Goal: Task Accomplishment & Management: Use online tool/utility

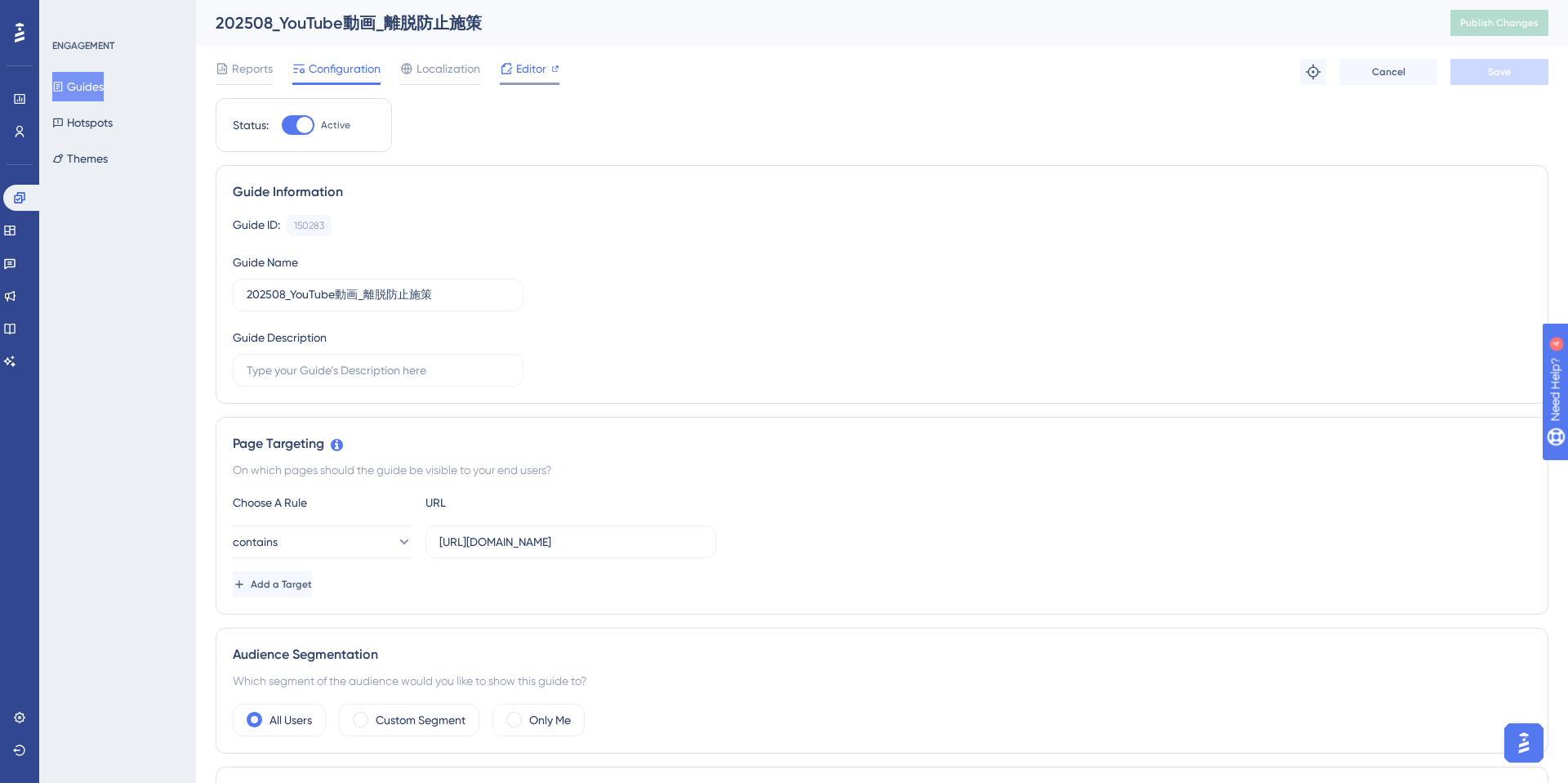
click at [526, 67] on span "Editor" at bounding box center [530, 68] width 30 height 20
click at [1488, 27] on span "Publish Changes" at bounding box center [1500, 22] width 79 height 13
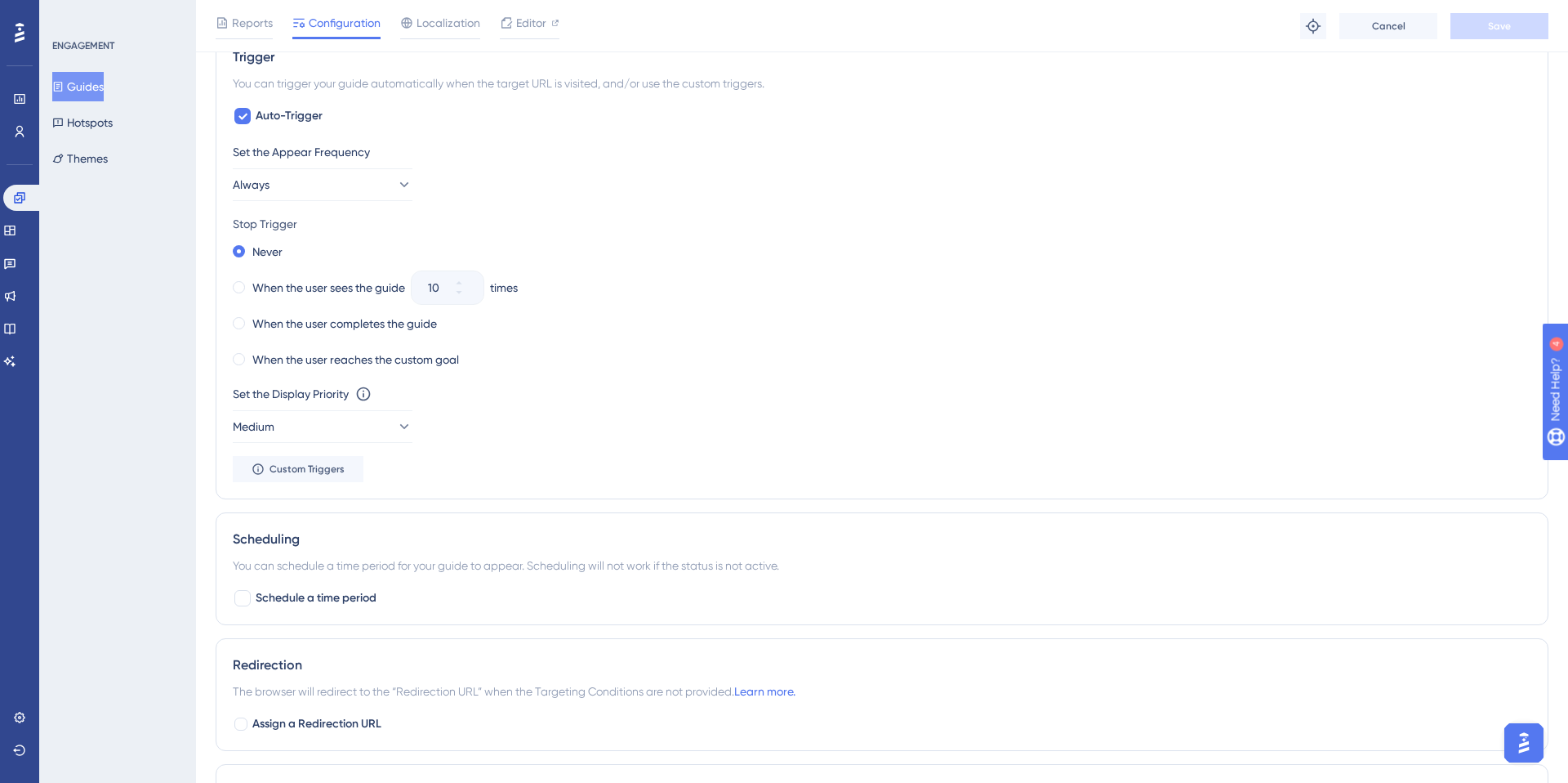
scroll to position [747, 0]
click at [371, 181] on button "Always" at bounding box center [322, 181] width 180 height 33
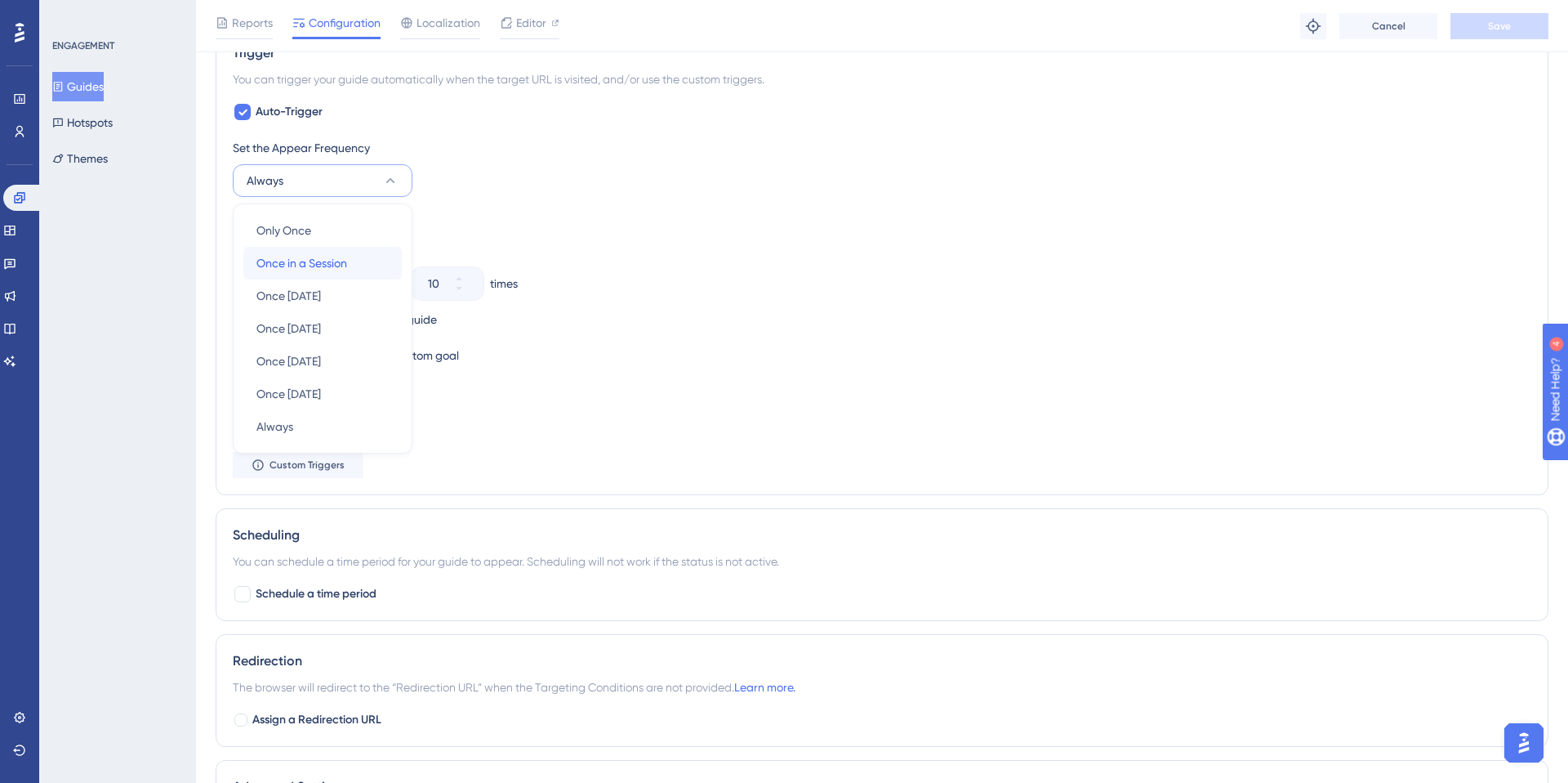
click at [351, 260] on div "Once in a Session Once in a Session" at bounding box center [322, 263] width 133 height 33
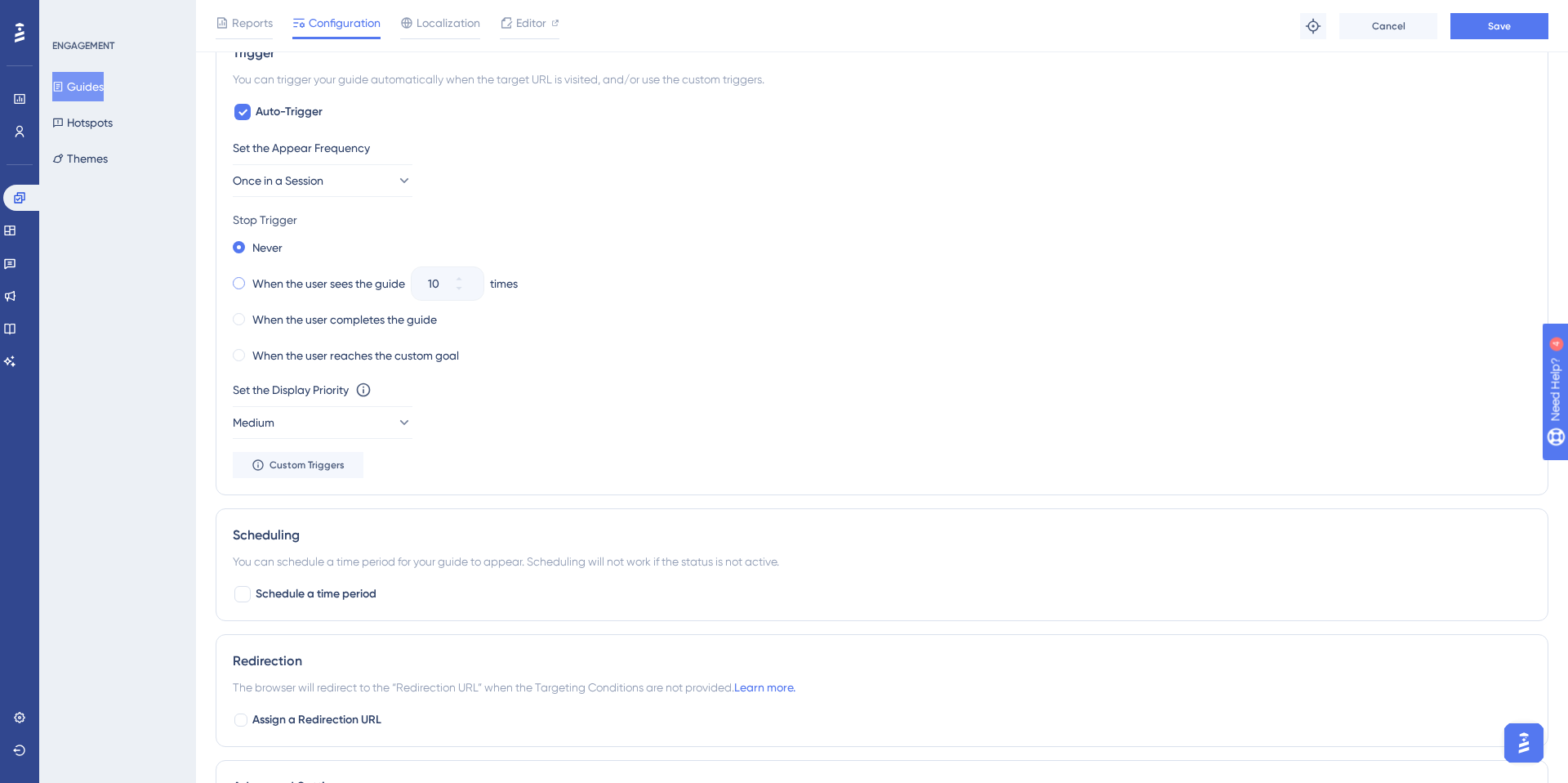
click at [344, 279] on label "When the user sees the guide" at bounding box center [328, 283] width 153 height 20
click at [441, 283] on input "10" at bounding box center [439, 283] width 23 height 20
type input "02"
click at [340, 181] on button "Once in a Session" at bounding box center [322, 181] width 180 height 33
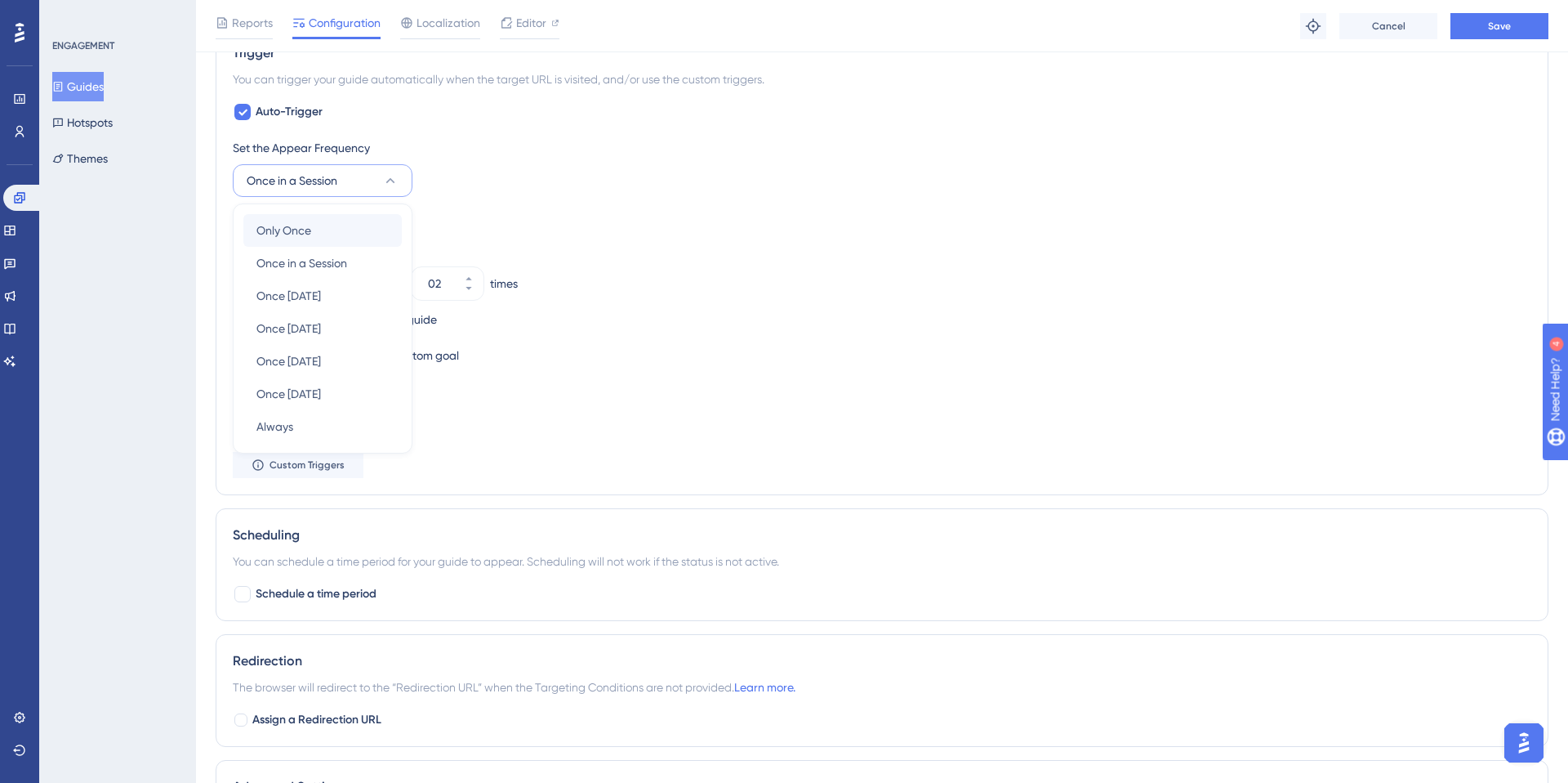
click at [321, 229] on div "Only Once Only Once" at bounding box center [322, 230] width 133 height 33
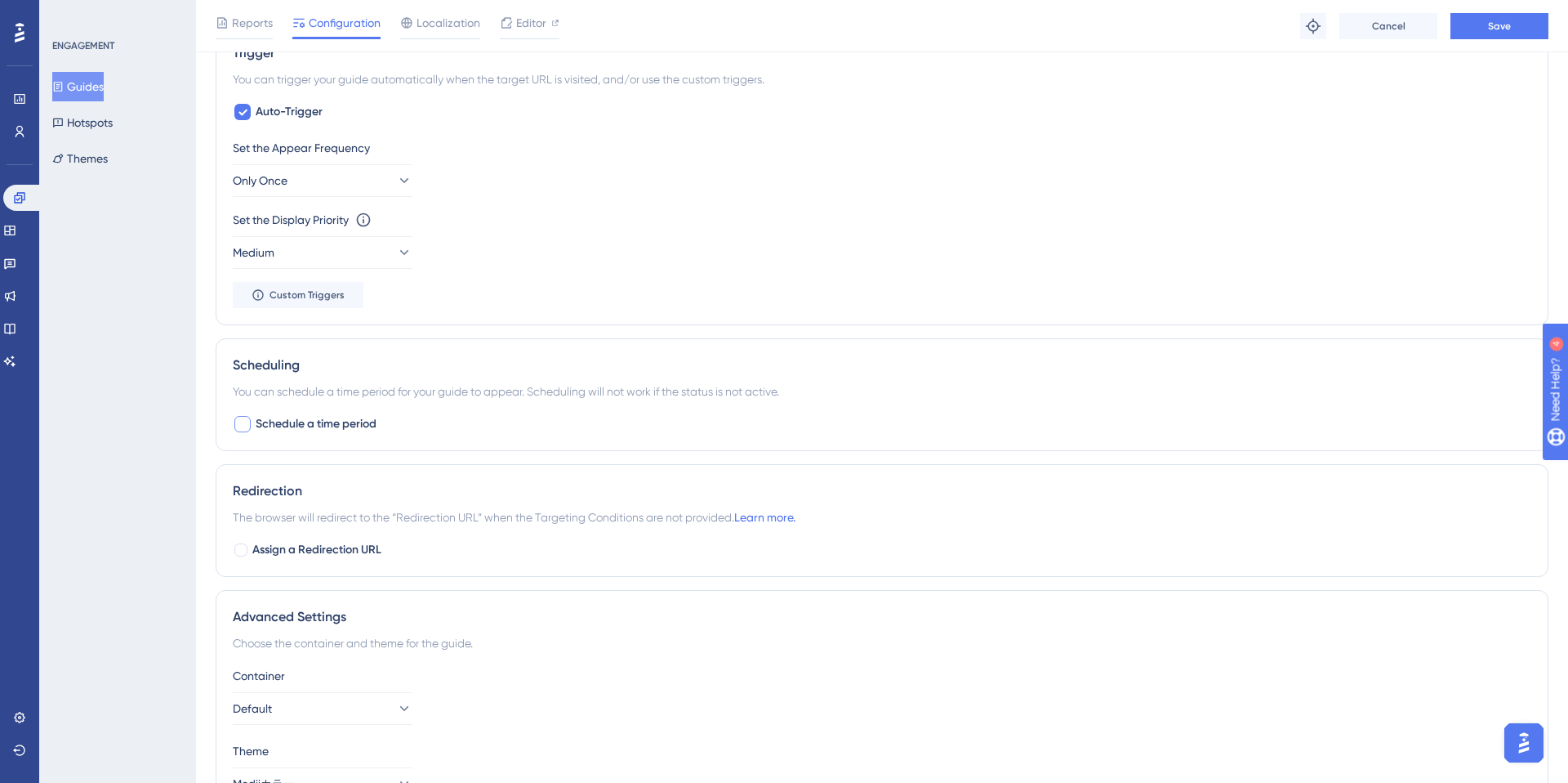
click at [246, 428] on div at bounding box center [242, 424] width 16 height 16
checkbox input "true"
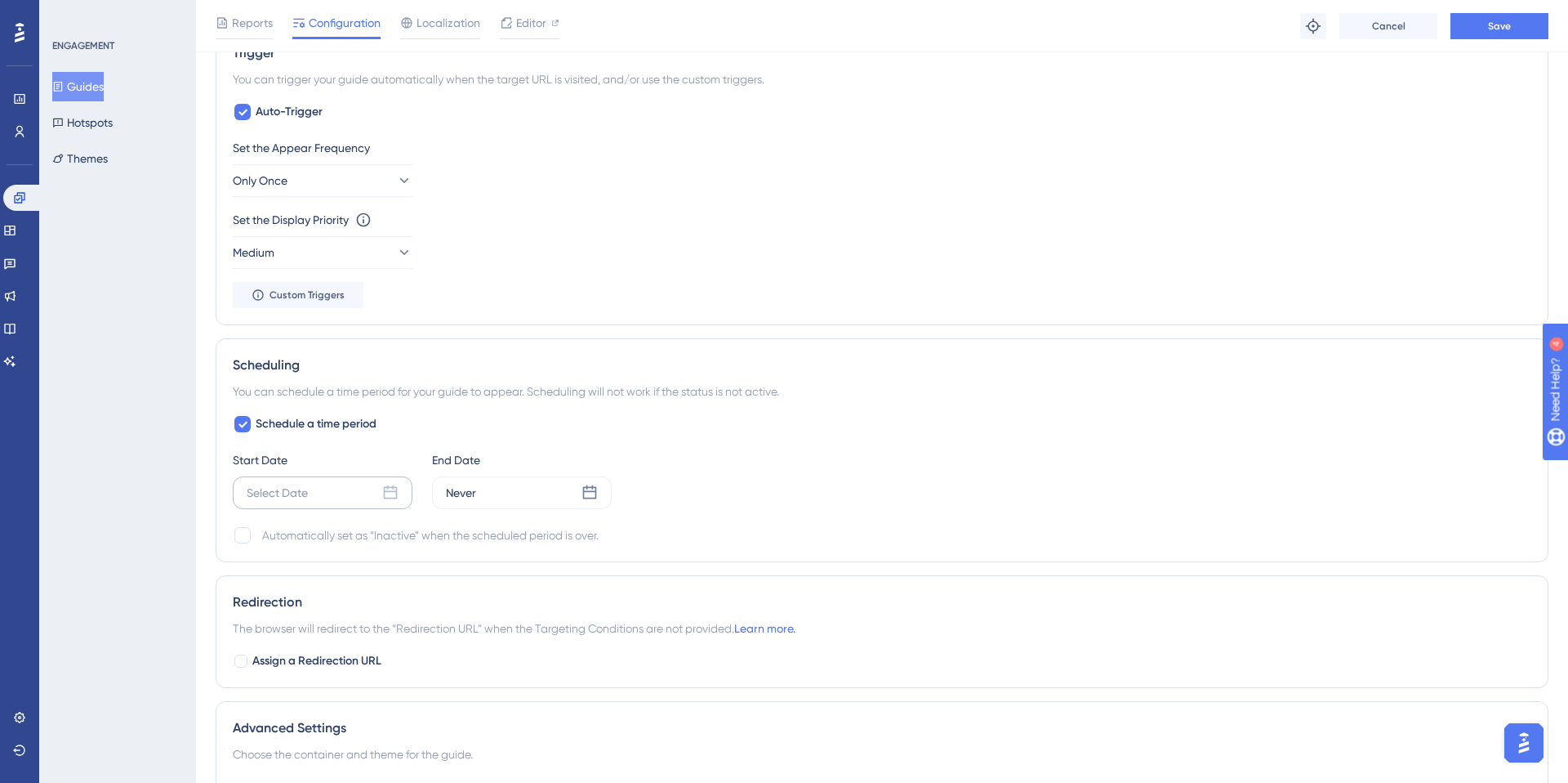
click at [301, 488] on div "Select Date" at bounding box center [277, 492] width 62 height 20
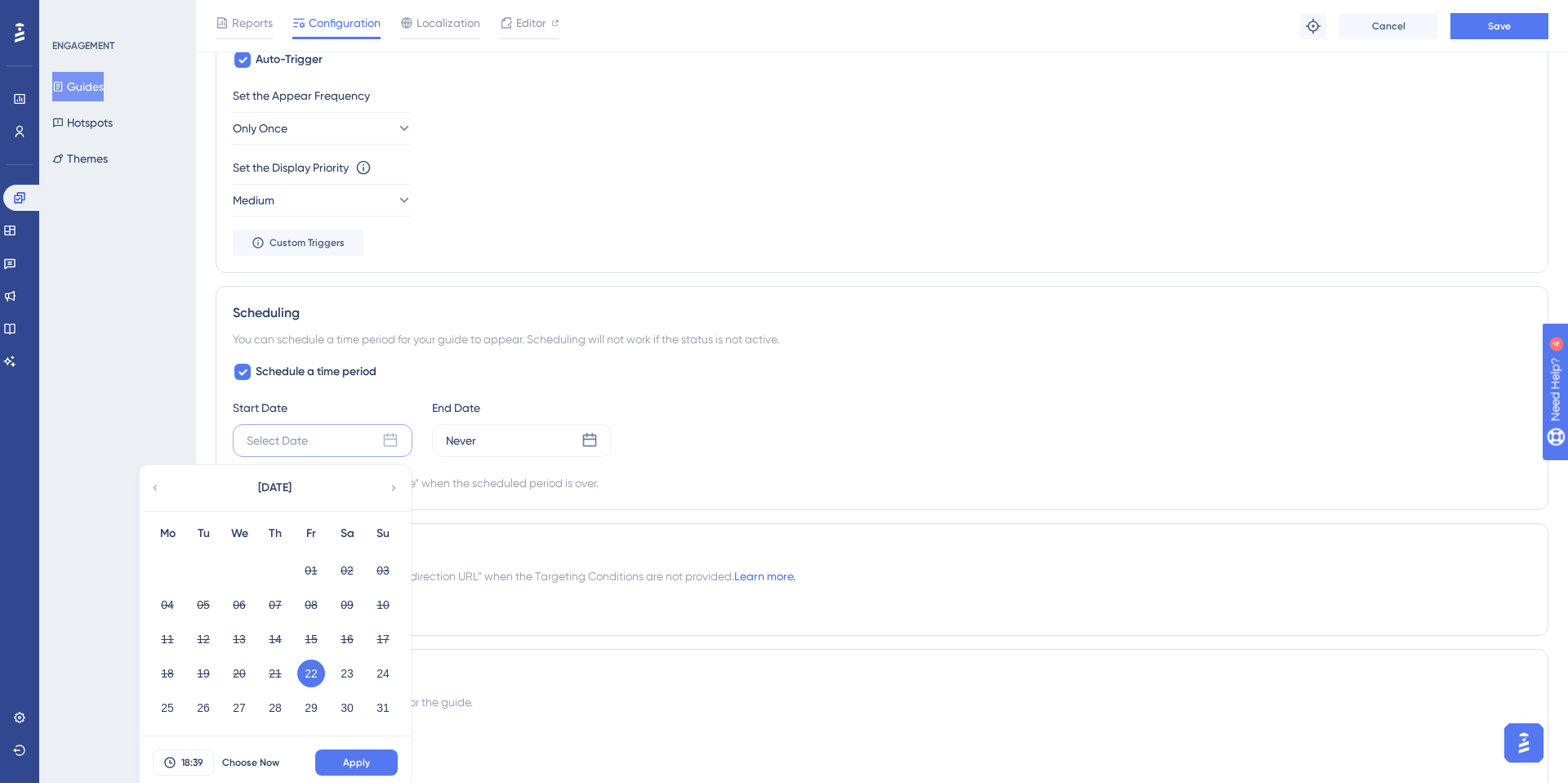
scroll to position [862, 0]
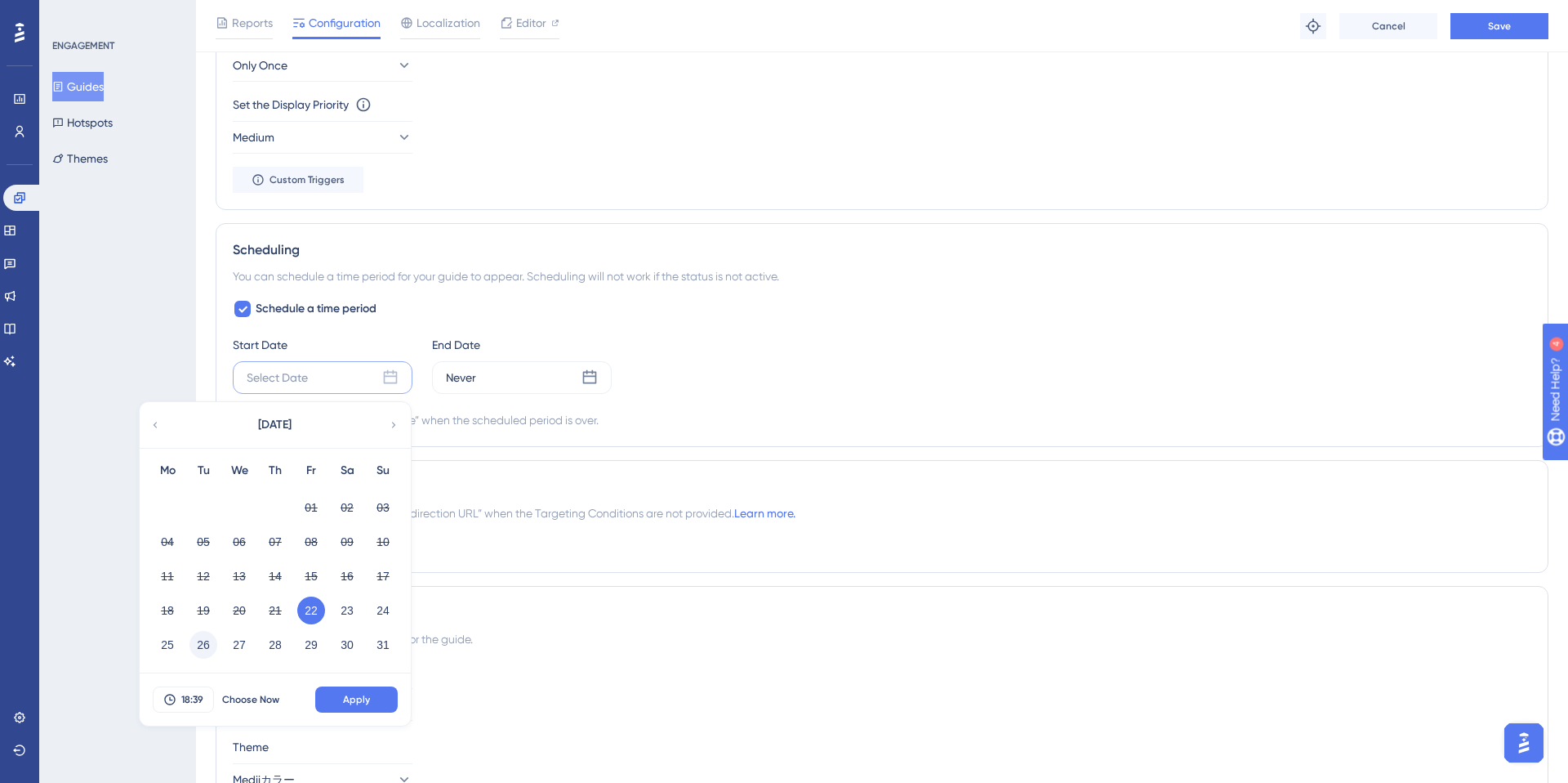
click at [205, 643] on button "26" at bounding box center [203, 644] width 27 height 27
click at [196, 699] on span "18:39" at bounding box center [192, 699] width 22 height 13
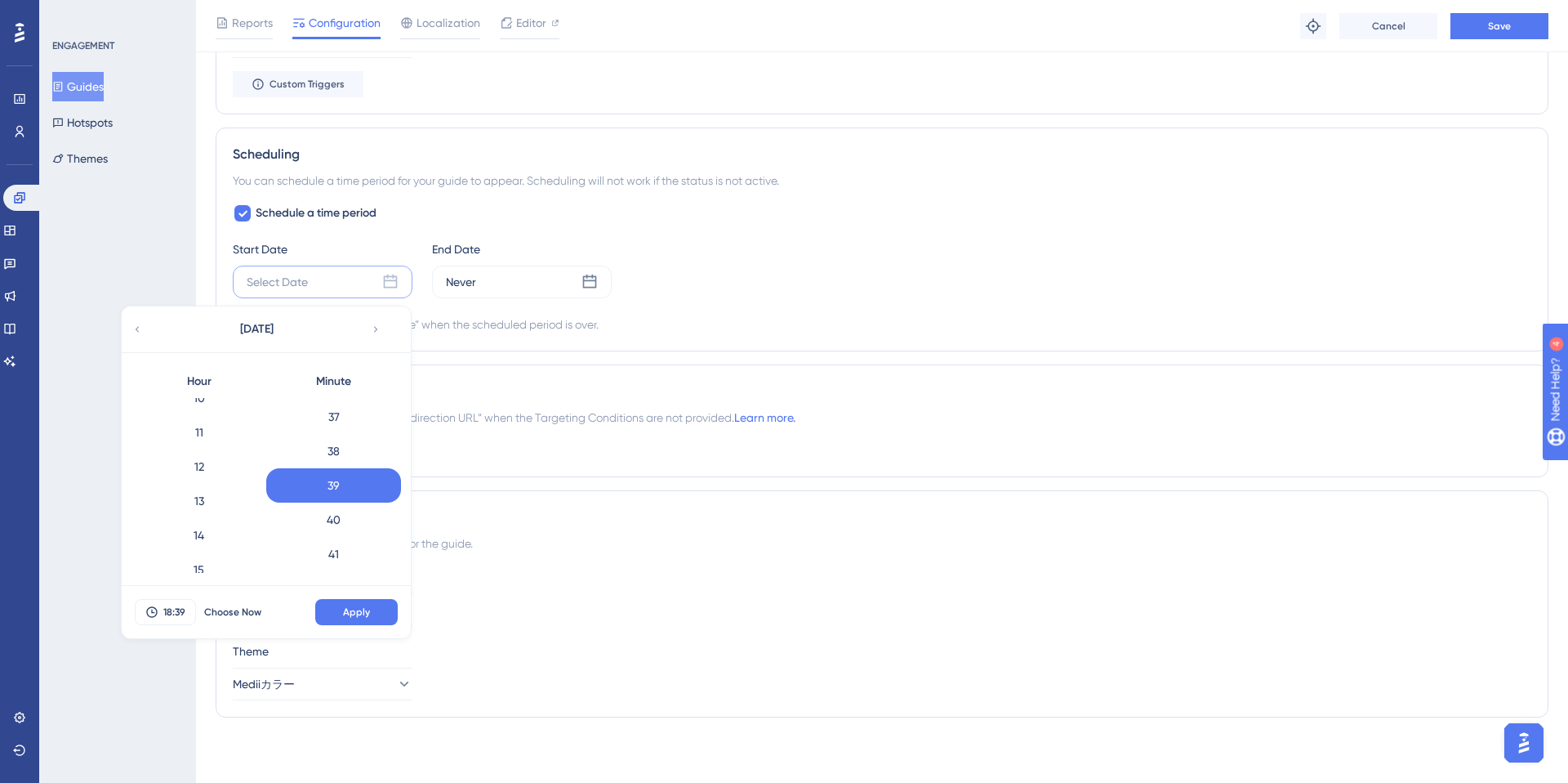
scroll to position [0, 0]
click at [203, 416] on div "0" at bounding box center [199, 415] width 135 height 34
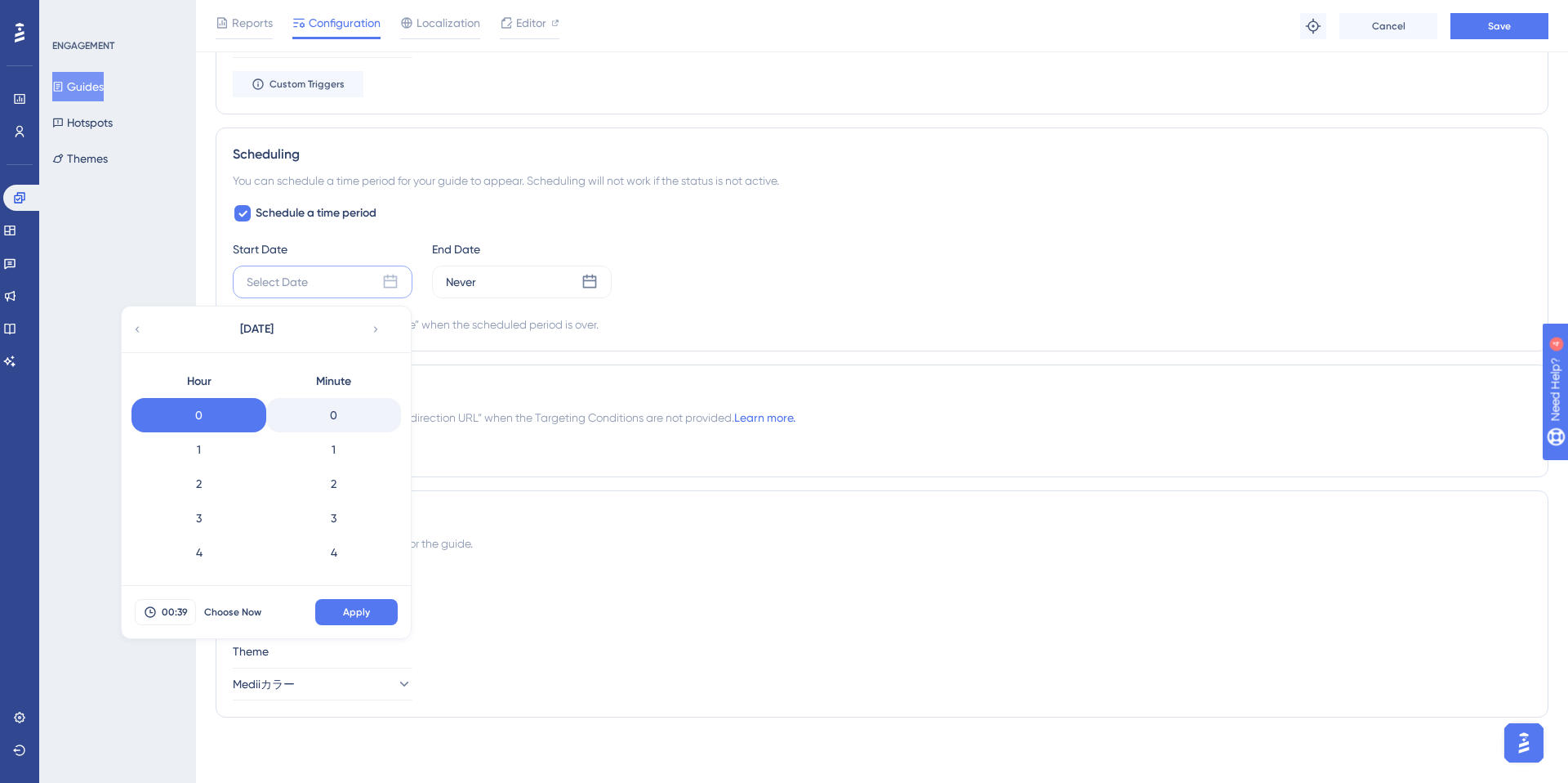
click at [334, 405] on div "0" at bounding box center [334, 415] width 135 height 34
click at [364, 605] on span "Apply" at bounding box center [357, 611] width 27 height 13
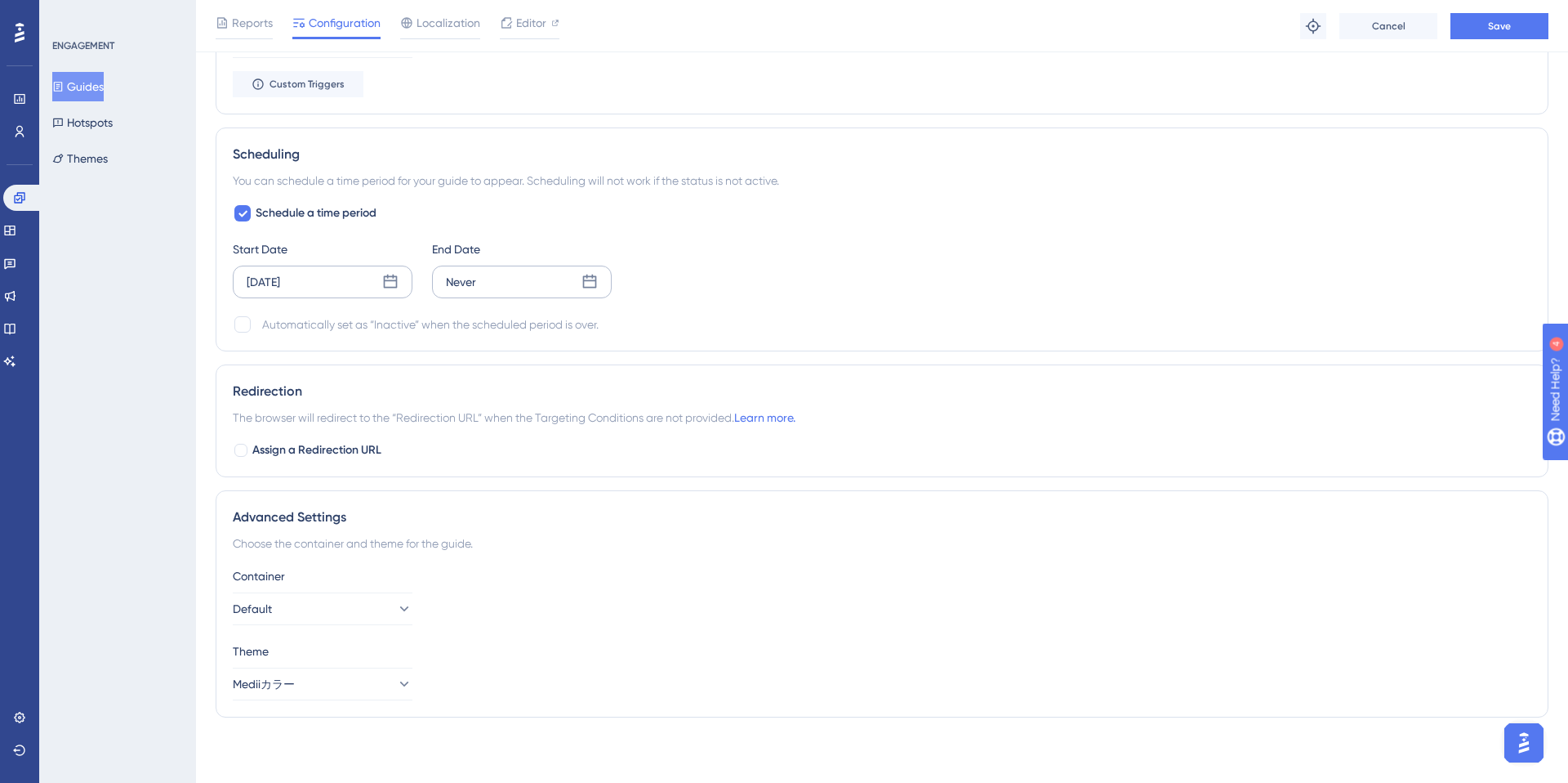
click at [497, 286] on div "Never" at bounding box center [522, 282] width 180 height 33
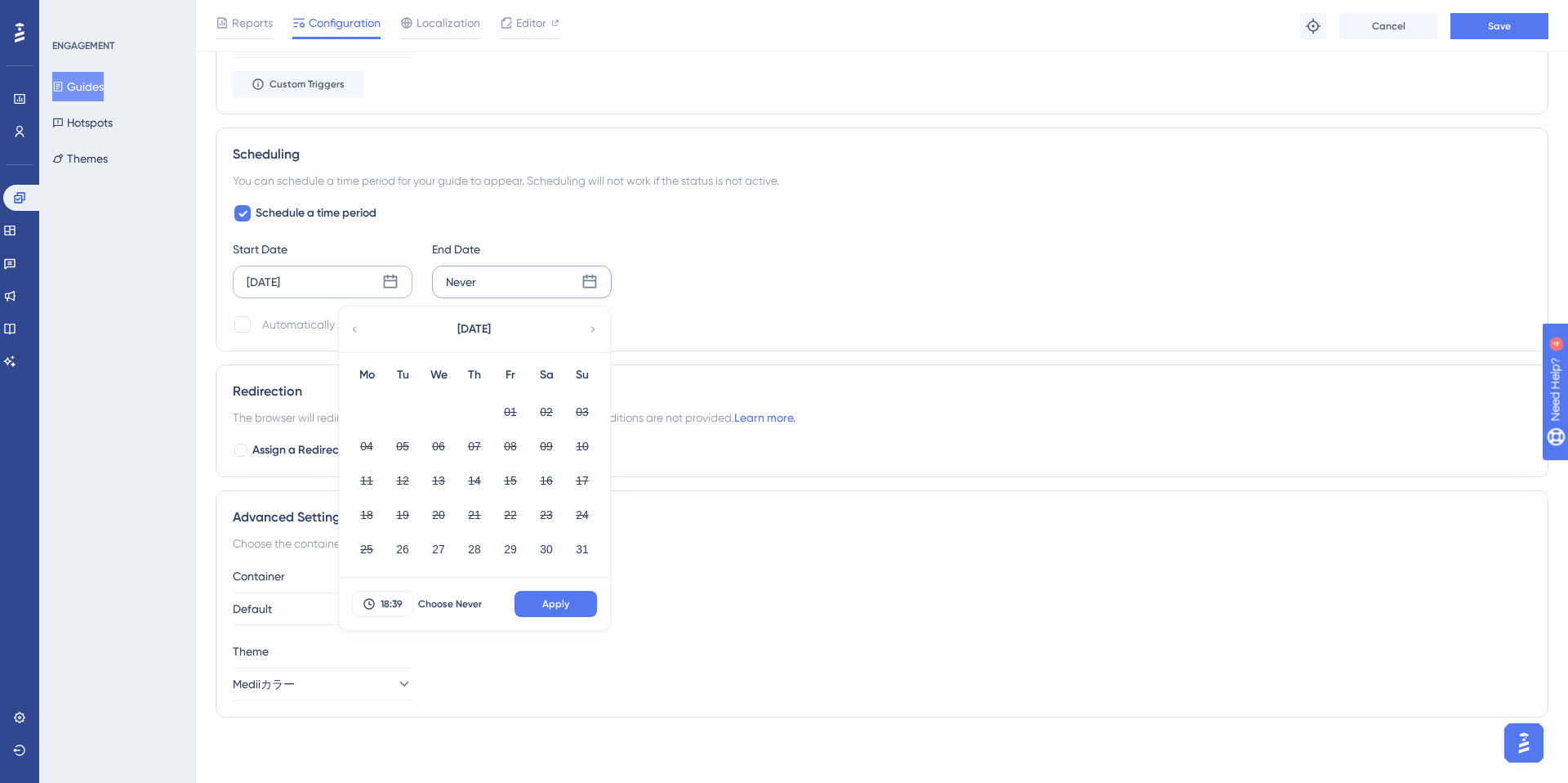
click at [589, 329] on icon at bounding box center [592, 329] width 11 height 15
click at [405, 412] on button "02" at bounding box center [402, 412] width 27 height 27
click at [392, 603] on span "18:39" at bounding box center [392, 603] width 22 height 13
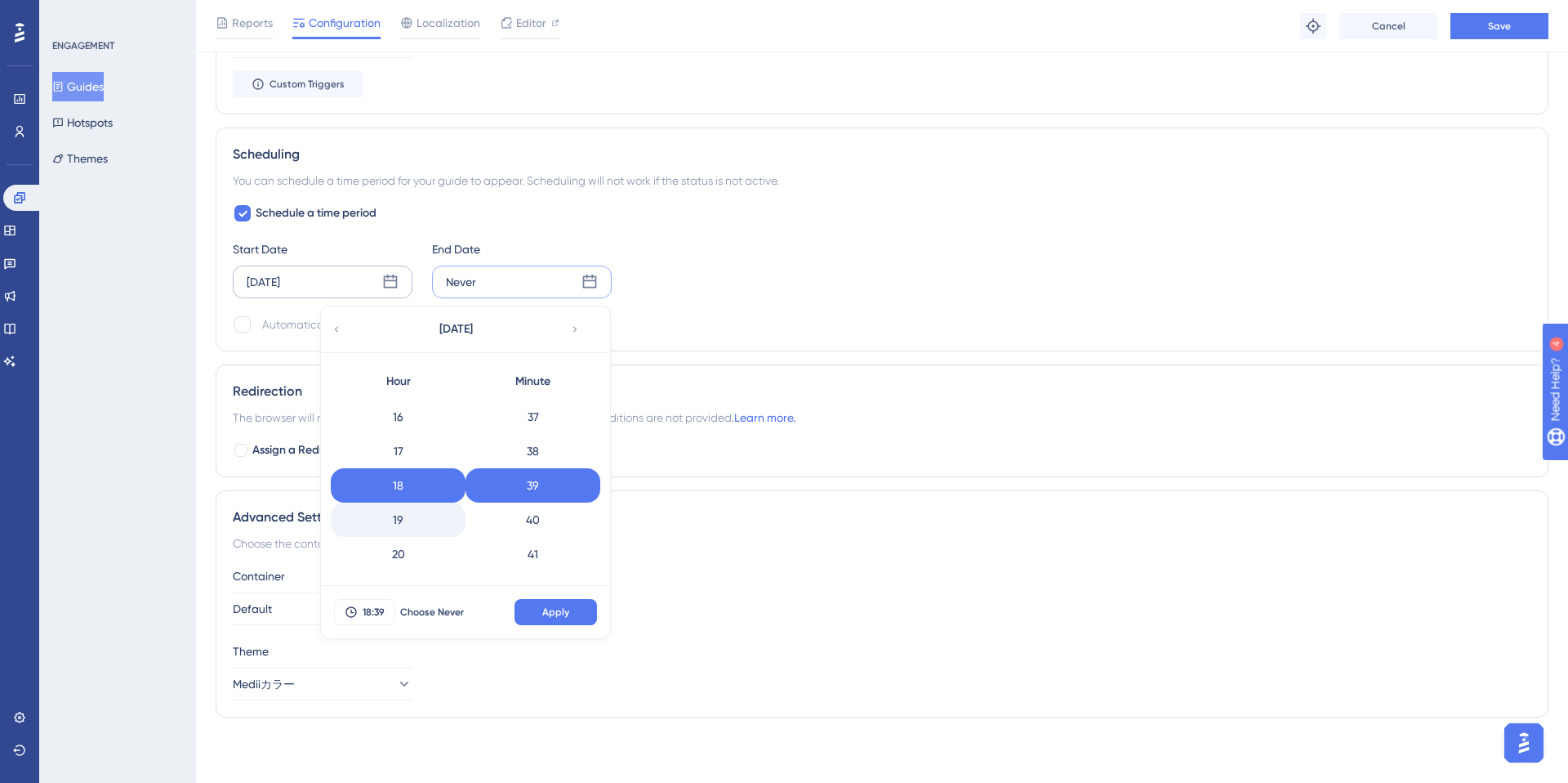
scroll to position [649, 0]
click at [405, 556] on div "23" at bounding box center [399, 555] width 135 height 34
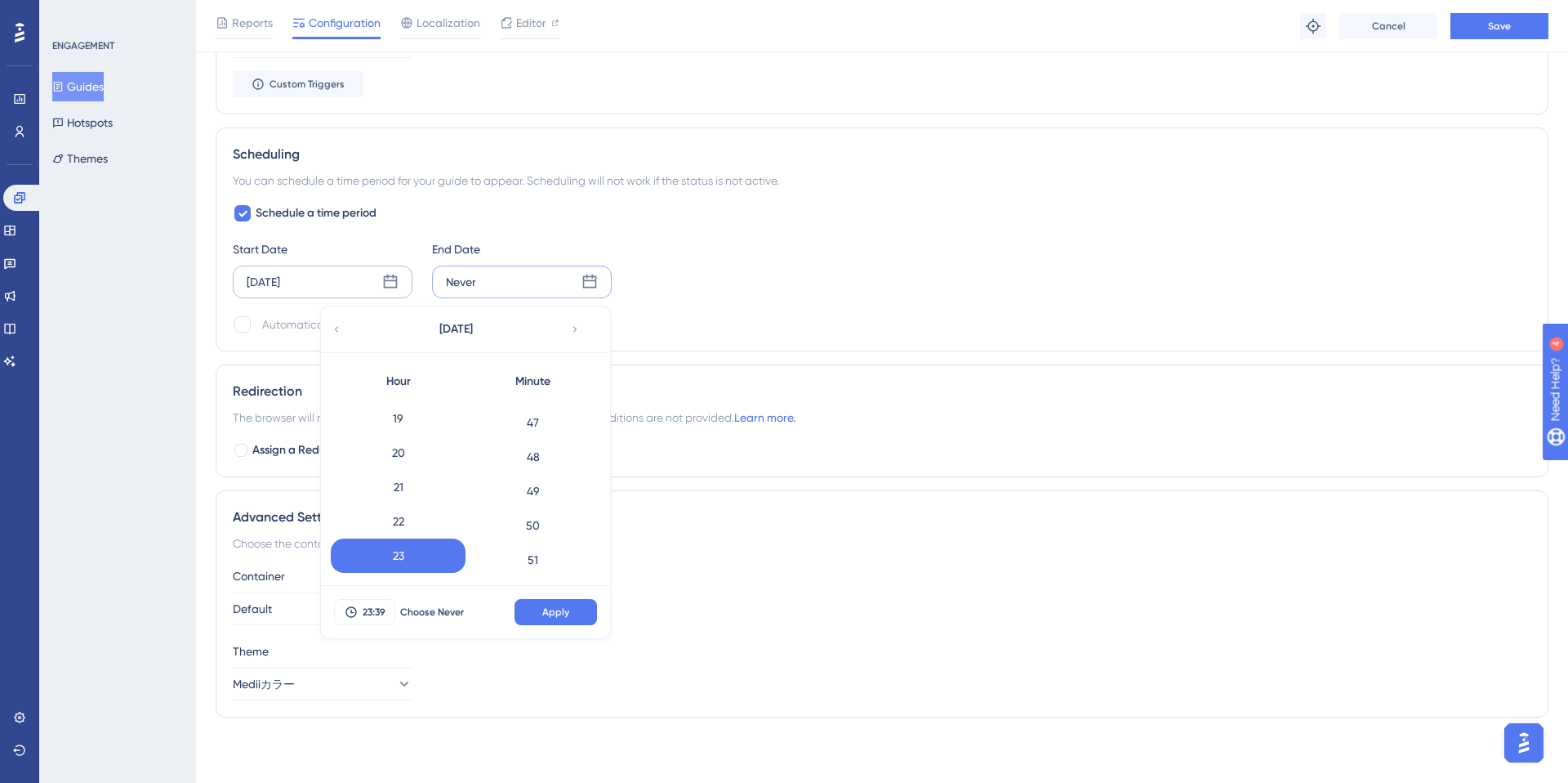
scroll to position [1883, 0]
click at [530, 561] on div "59" at bounding box center [533, 555] width 135 height 34
click at [545, 617] on span "Apply" at bounding box center [556, 611] width 27 height 13
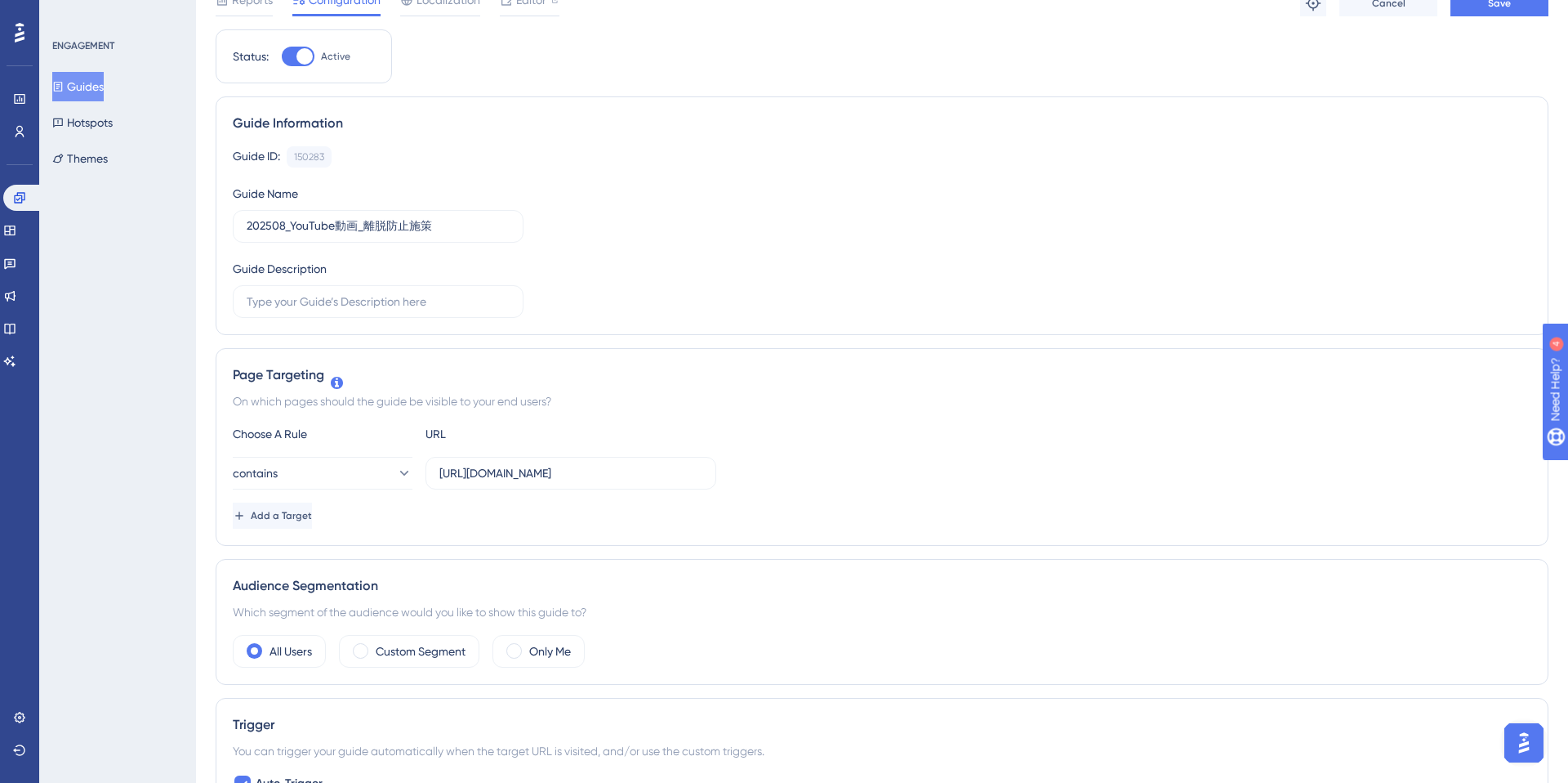
scroll to position [0, 0]
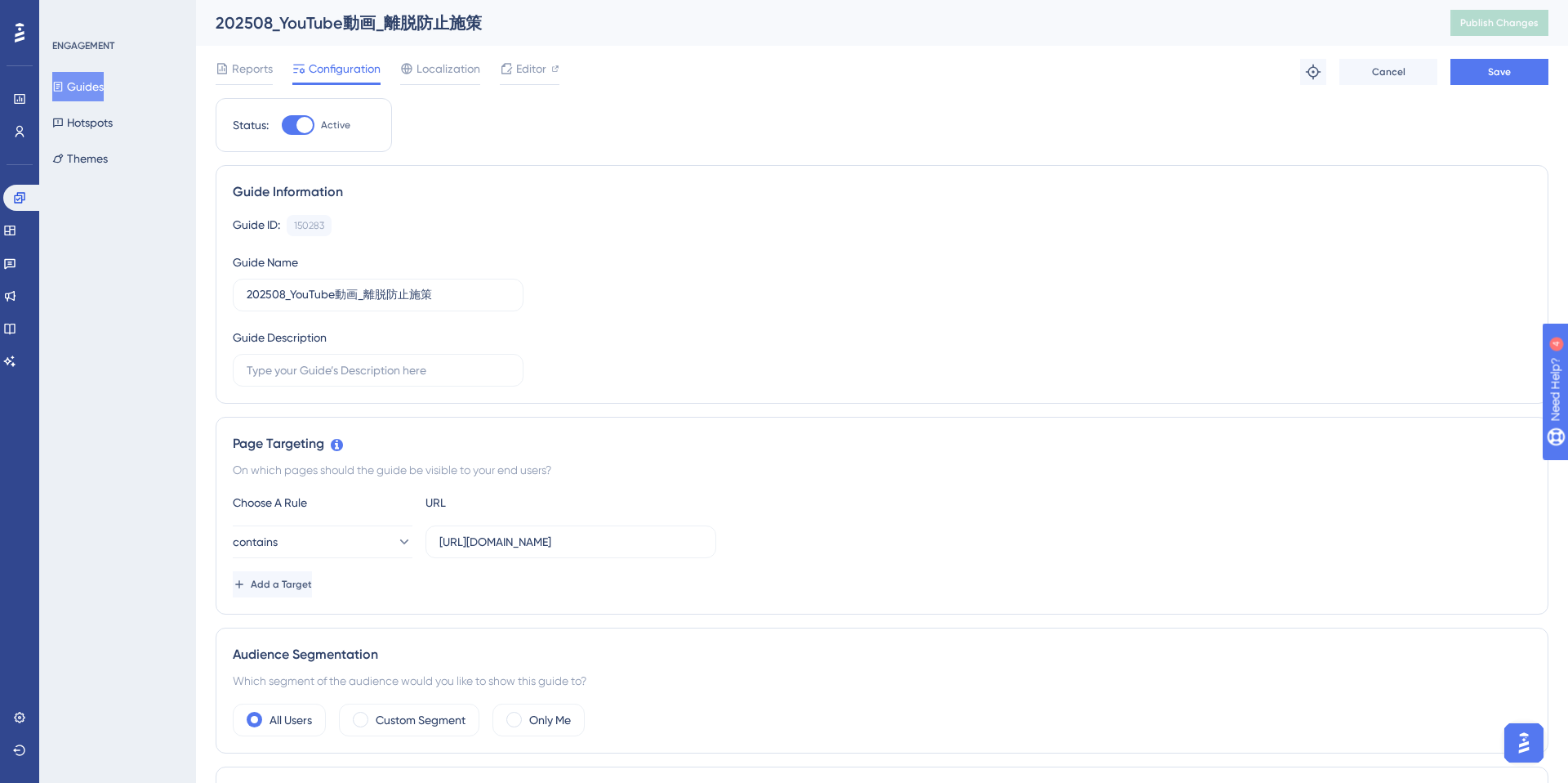
click at [303, 128] on div at bounding box center [305, 125] width 16 height 16
click at [281, 126] on input "Active" at bounding box center [281, 125] width 1 height 1
checkbox input "false"
drag, startPoint x: 669, startPoint y: 541, endPoint x: 433, endPoint y: 542, distance: 236.0
click at [433, 542] on label "https://stg-e-consult.medii.jp/ai-assistant?utm_source=domen-test" at bounding box center [571, 542] width 291 height 33
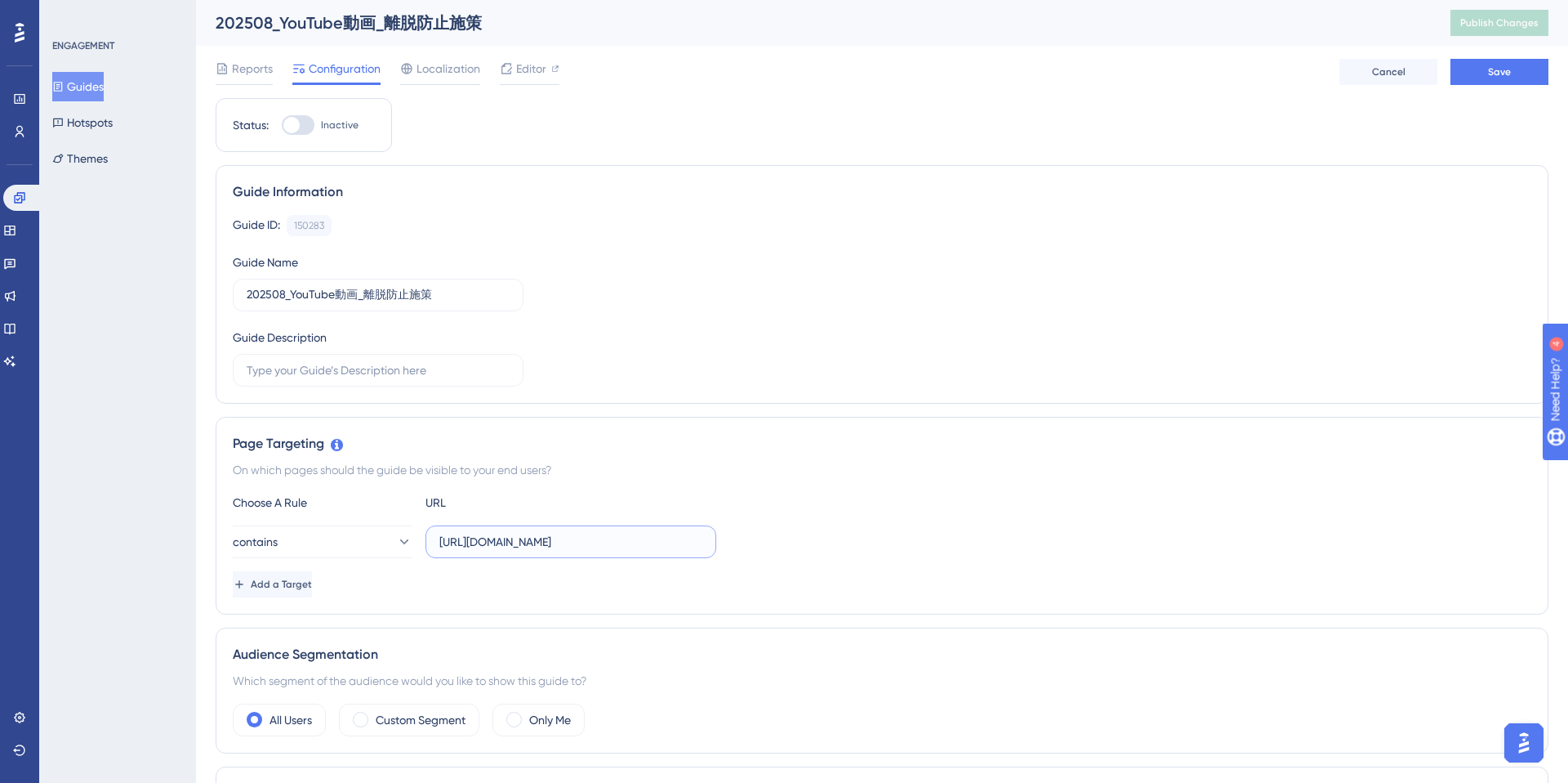
paste input "text"
click at [656, 540] on input "https://e-consult.medii.jp/ai-assistant?utm_source=domen-test" at bounding box center [571, 541] width 263 height 18
drag, startPoint x: 642, startPoint y: 542, endPoint x: 731, endPoint y: 543, distance: 89.0
click at [731, 543] on div "contains https://e-consult.medii.jp/ai-assistant?utm_source=domen-test" at bounding box center [882, 542] width 1299 height 33
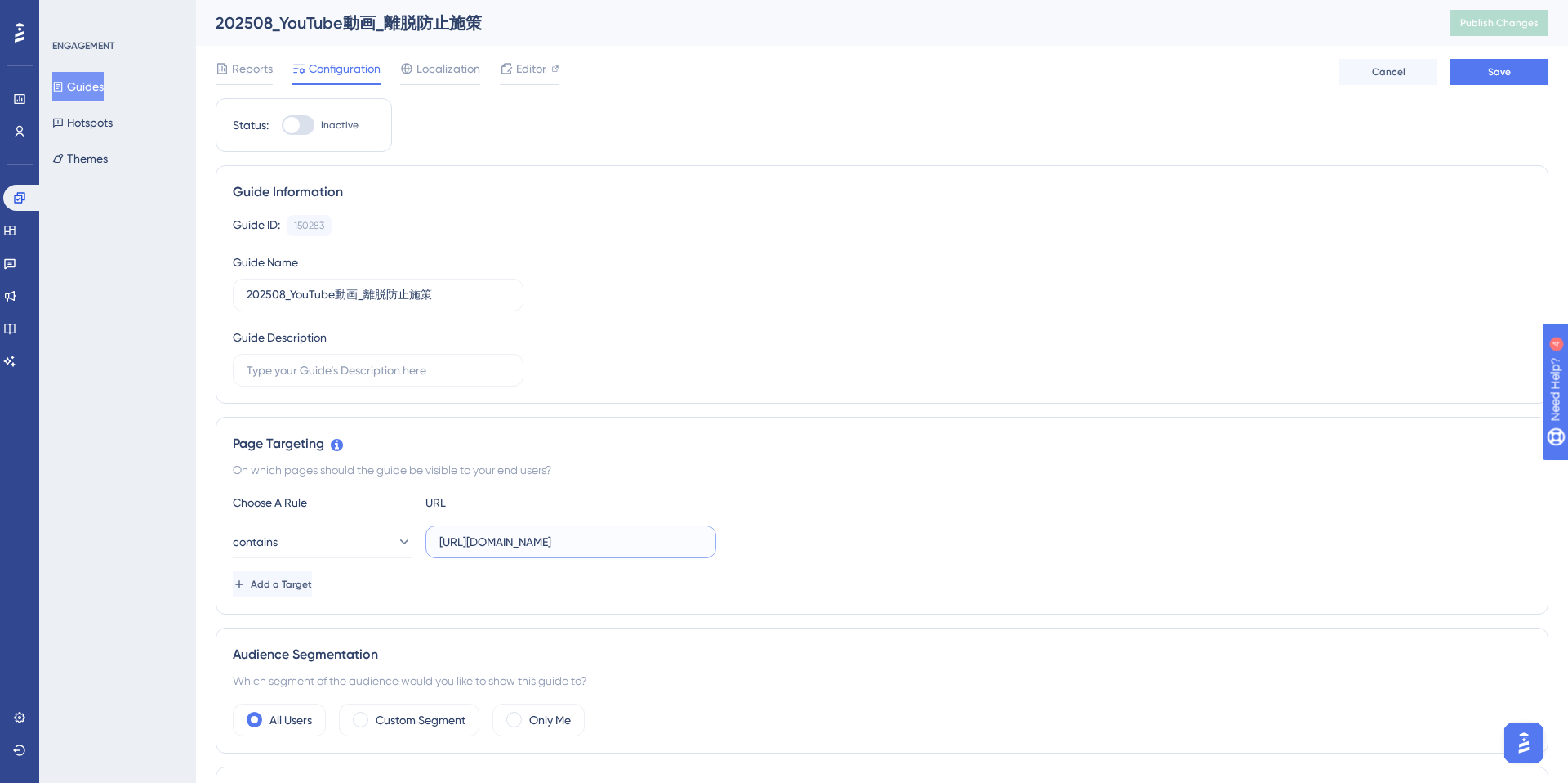
paste input "20250825_hs_ai_1_gen_spn_prm"
click at [580, 546] on input "https://e-consult.medii.jp/ai-assistant?utm_source=20250825_hs_ai_1_gen_spn_prmt" at bounding box center [571, 541] width 263 height 18
click at [482, 543] on input "https://e-consult.medii.jp/ai-assistant?utm_source=20250825_usgd_ai_1_gen_spn_m…" at bounding box center [571, 541] width 263 height 18
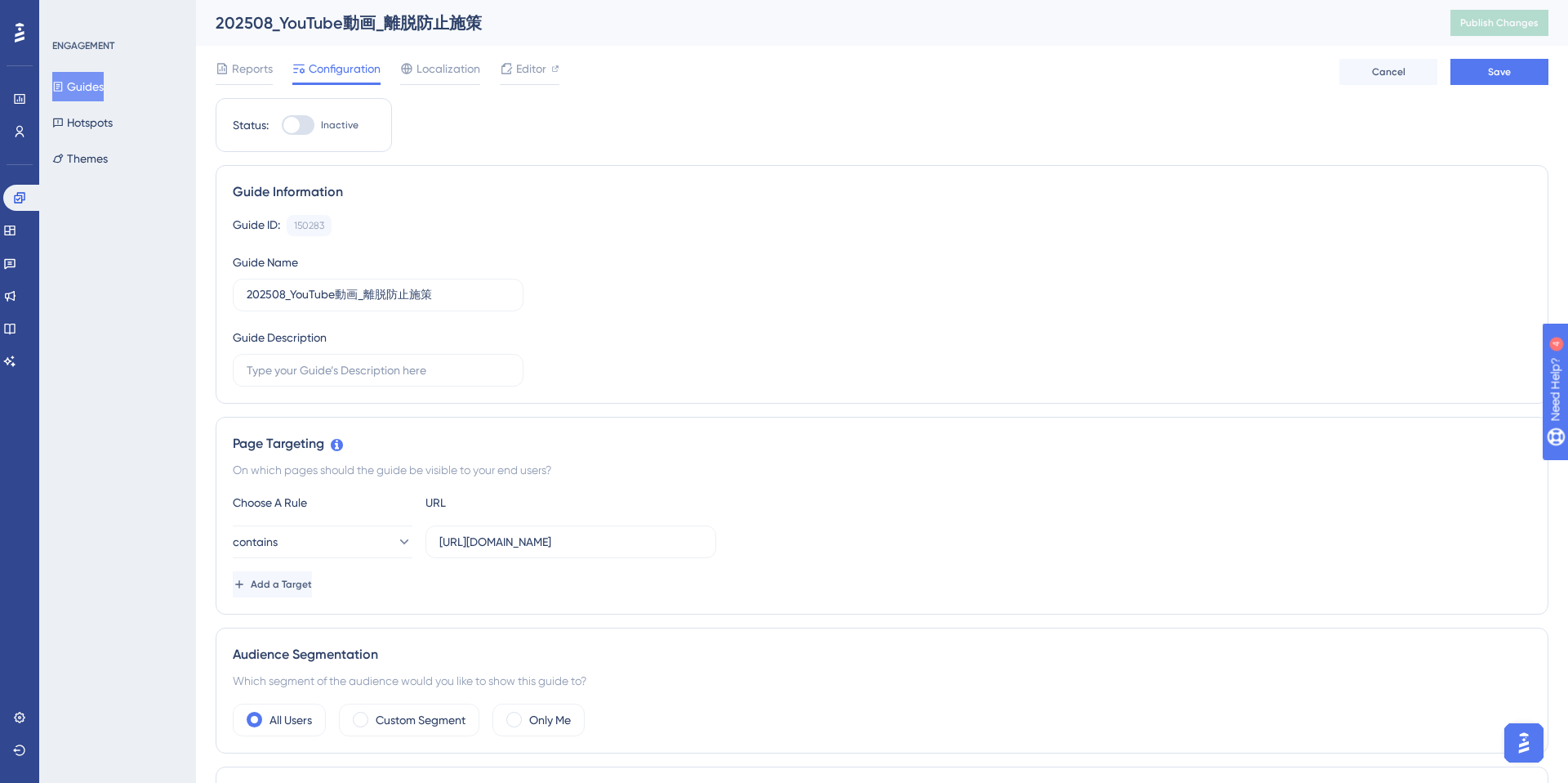
click at [444, 582] on div "Add a Target" at bounding box center [882, 584] width 1299 height 27
drag, startPoint x: 646, startPoint y: 540, endPoint x: 804, endPoint y: 547, distance: 158.2
click at [804, 547] on div "contains https://e-consult.medii.jp/ai-assistant?utm_source=20250825_usgd_ai_1_…" at bounding box center [882, 542] width 1299 height 33
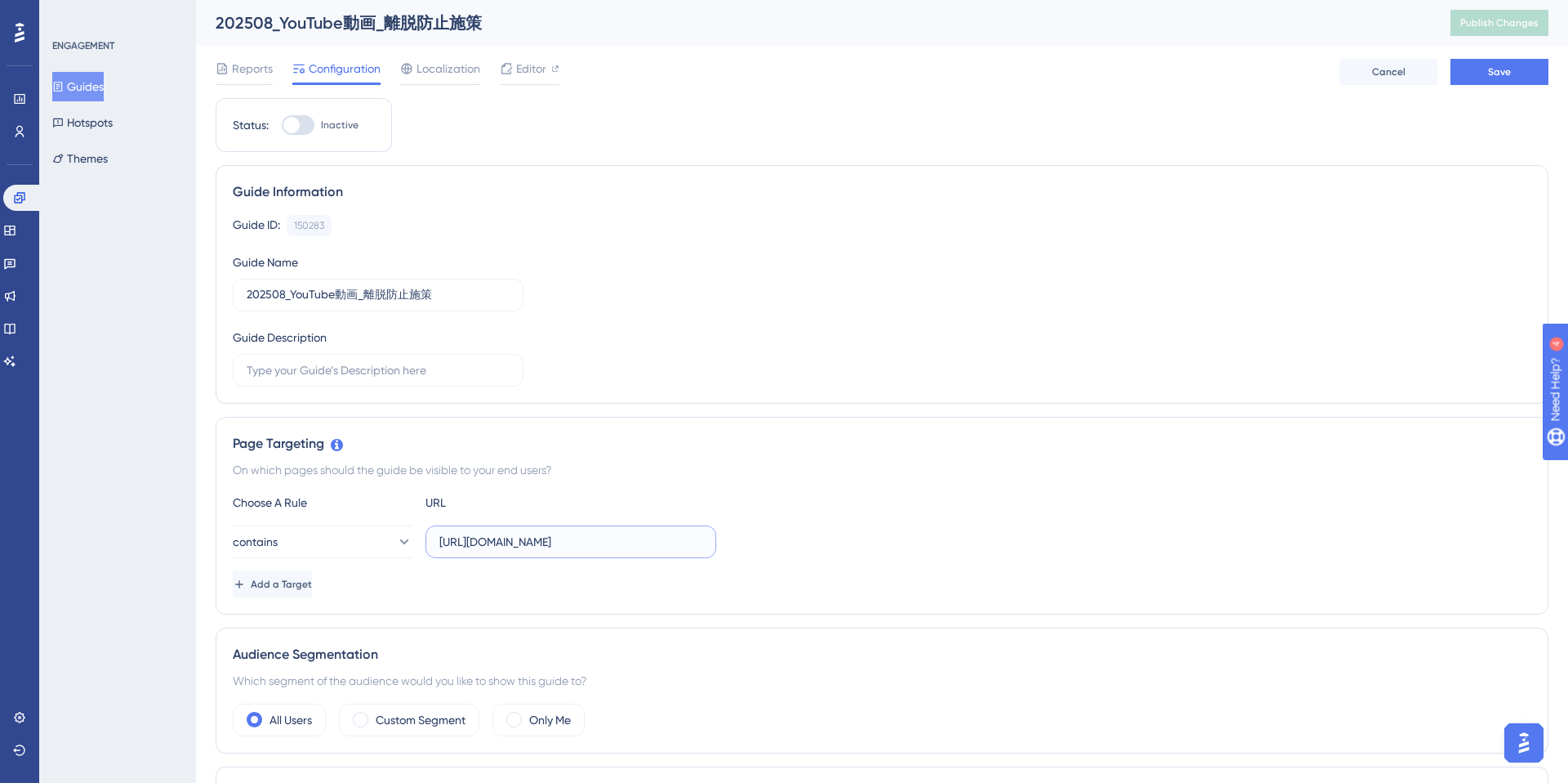
type input "https://e-consult.medii.jp/ai-assistant"
click at [721, 572] on div "Add a Target" at bounding box center [882, 584] width 1299 height 27
click at [1503, 79] on button "Save" at bounding box center [1499, 72] width 98 height 27
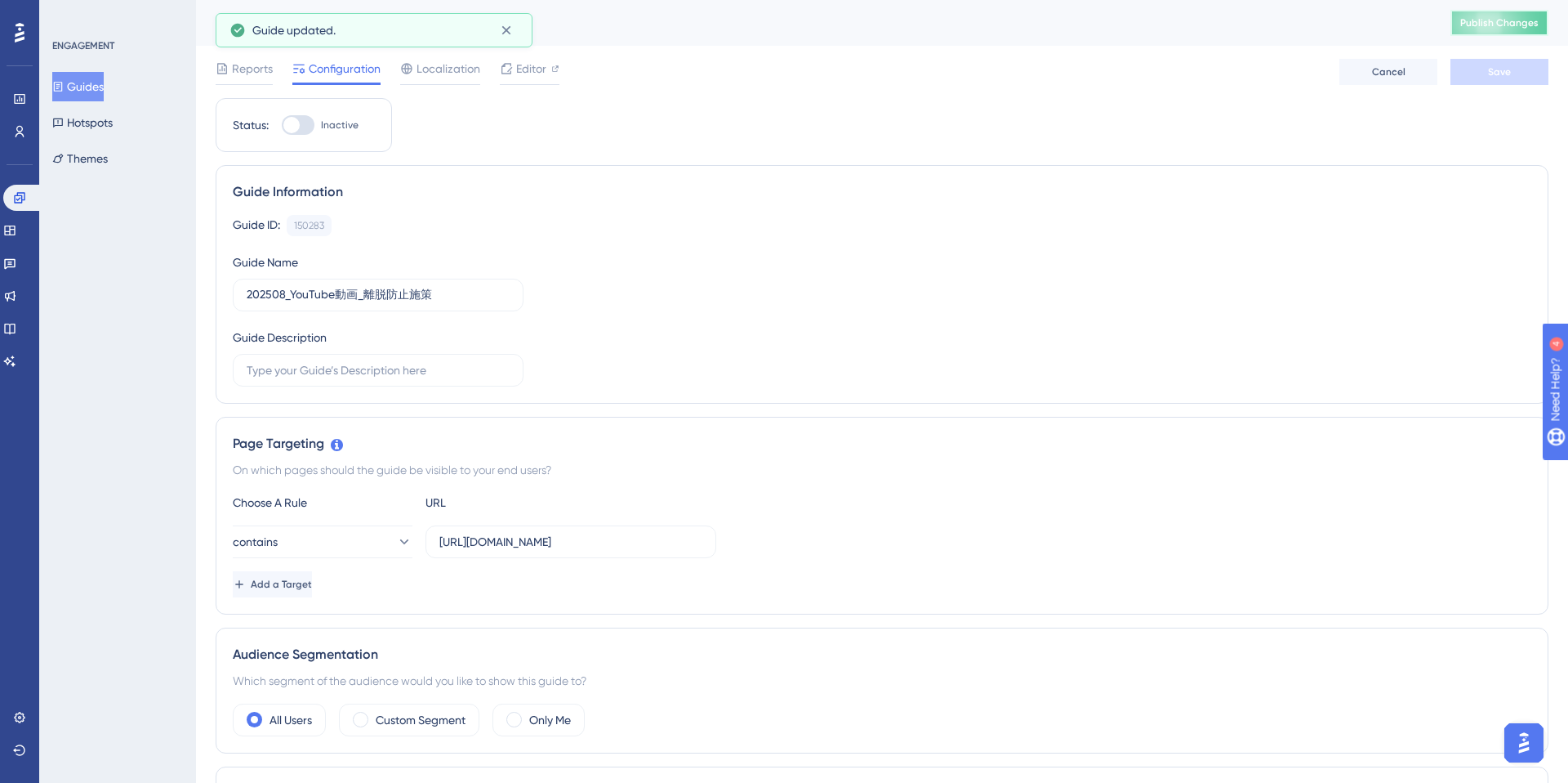
click at [1501, 30] on button "Publish Changes" at bounding box center [1499, 22] width 98 height 27
click at [534, 60] on span "Editor" at bounding box center [530, 68] width 30 height 20
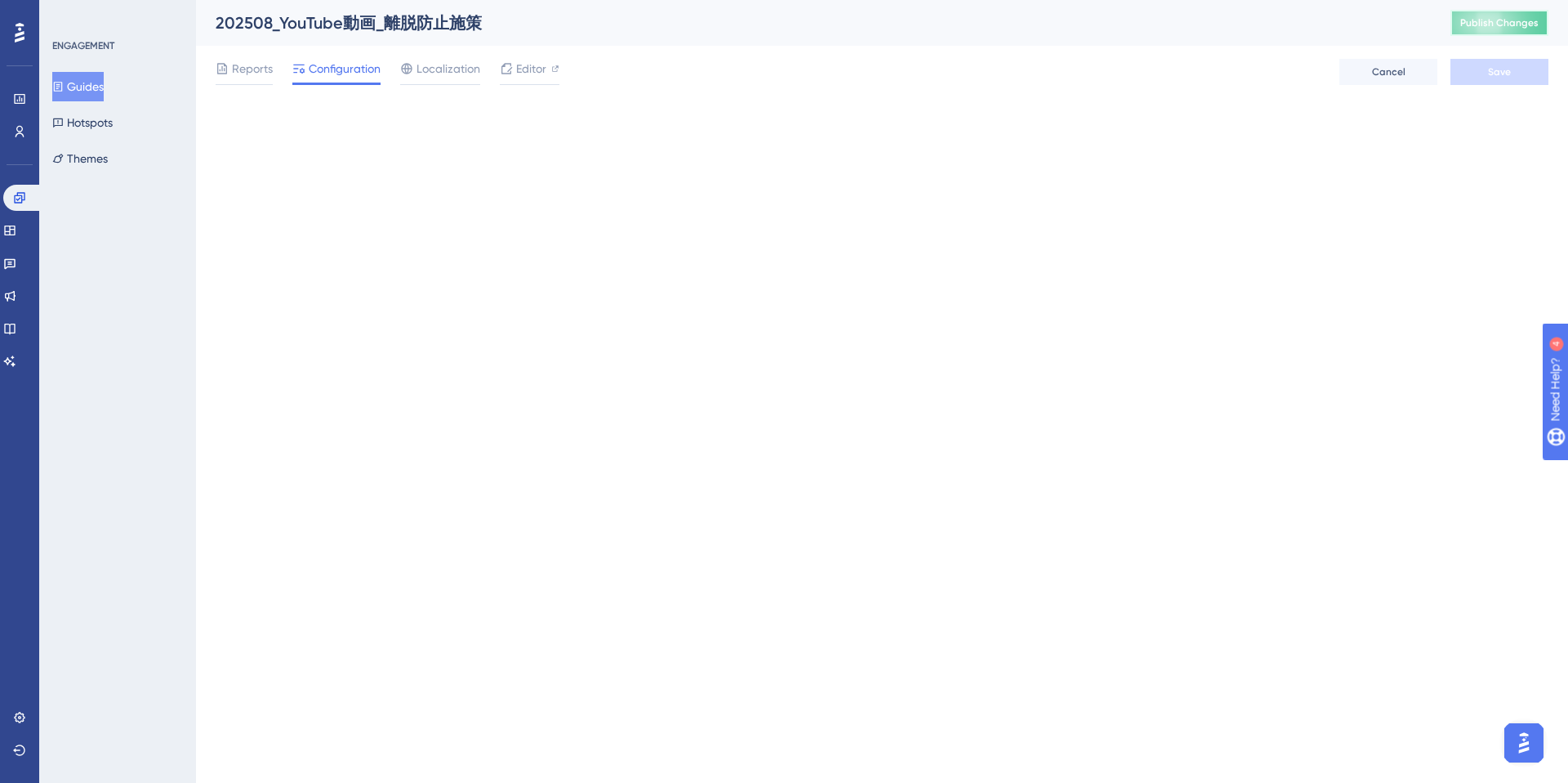
click at [1481, 30] on button "Publish Changes" at bounding box center [1499, 22] width 98 height 27
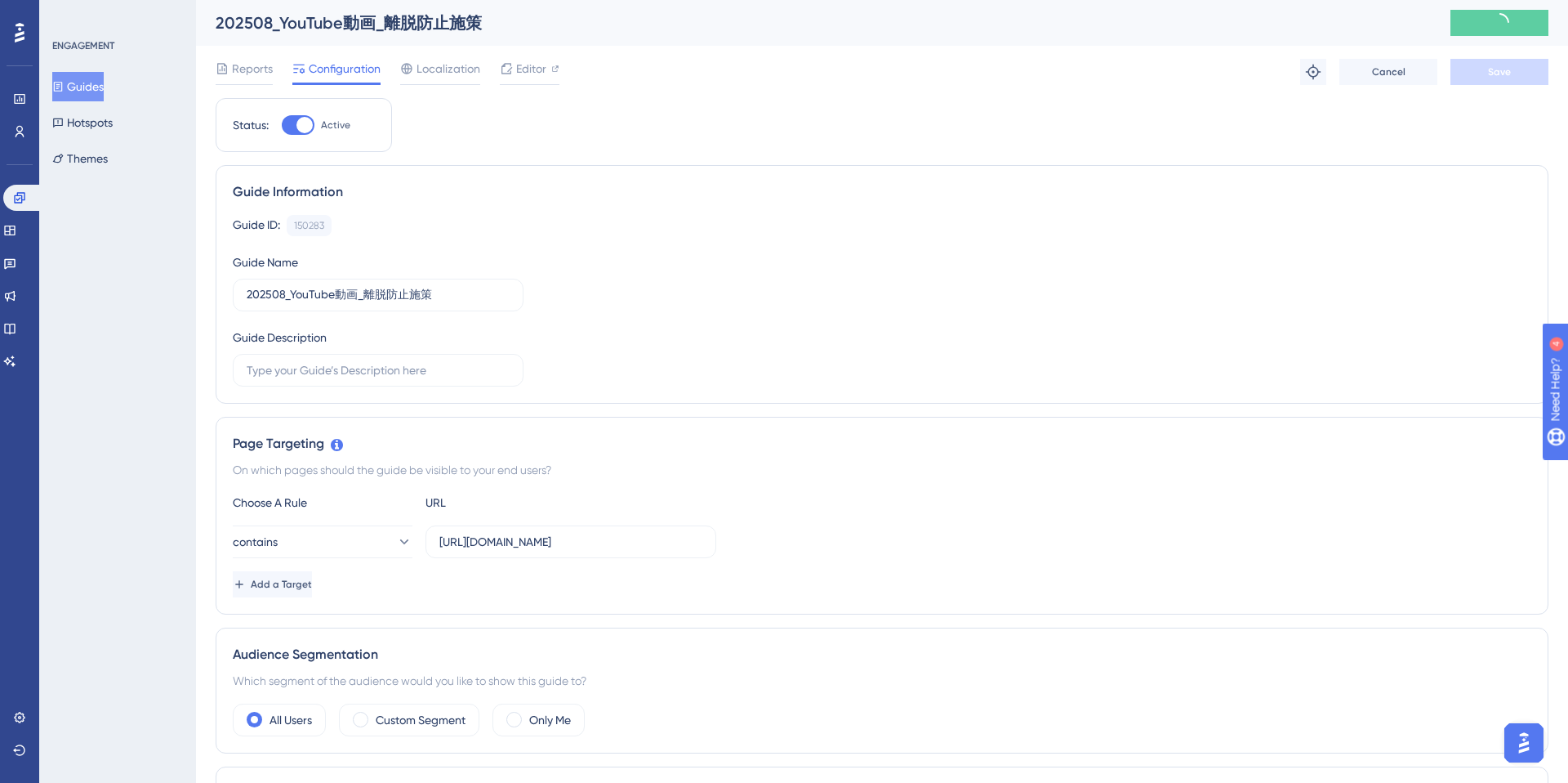
click at [295, 132] on div at bounding box center [298, 125] width 33 height 20
click at [281, 126] on input "Active" at bounding box center [281, 125] width 1 height 1
checkbox input "false"
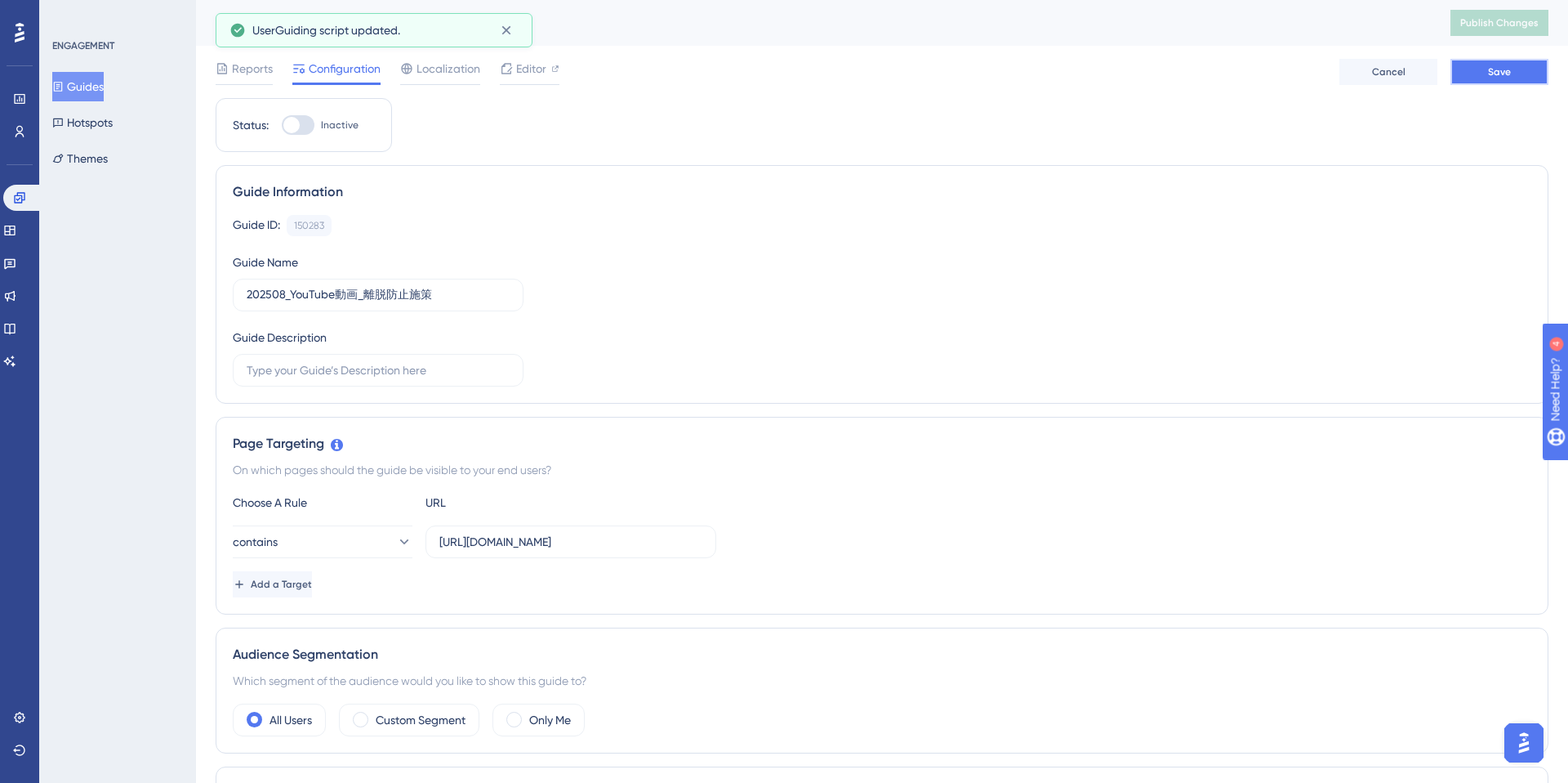
click at [1484, 71] on button "Save" at bounding box center [1499, 72] width 98 height 27
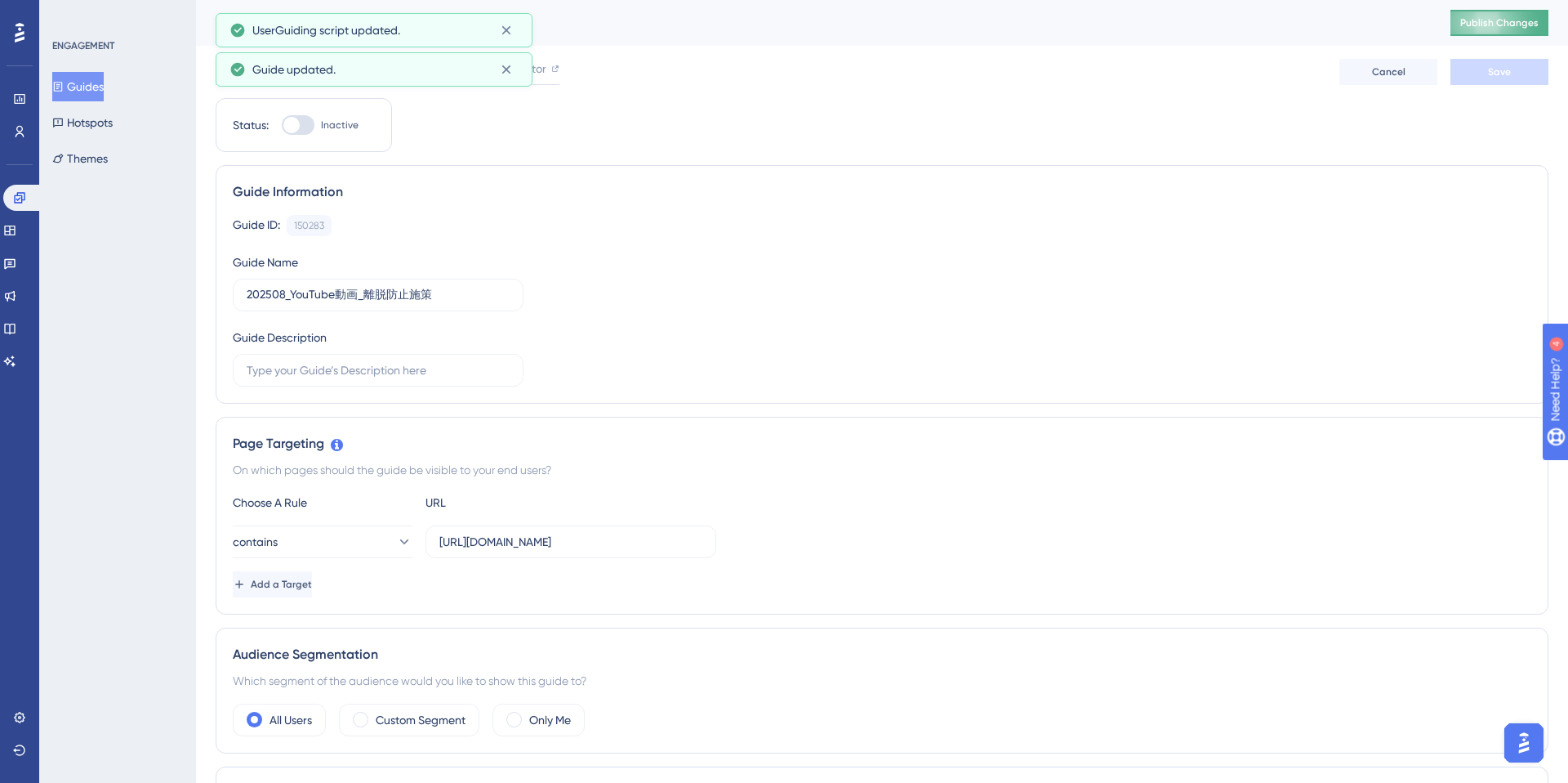
click at [1500, 26] on span "Publish Changes" at bounding box center [1500, 22] width 79 height 13
